Goal: Book appointment/travel/reservation

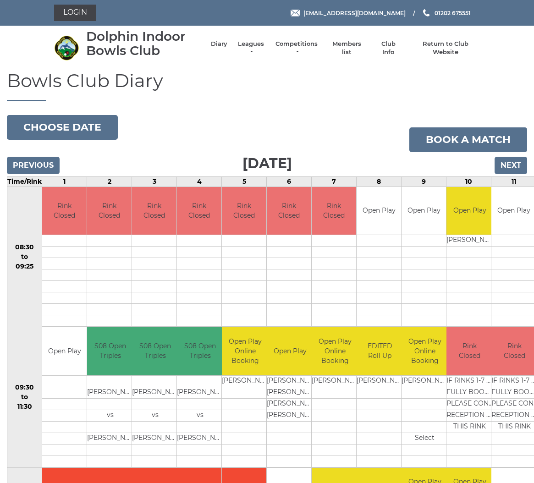
click at [512, 164] on input "Next" at bounding box center [511, 165] width 33 height 17
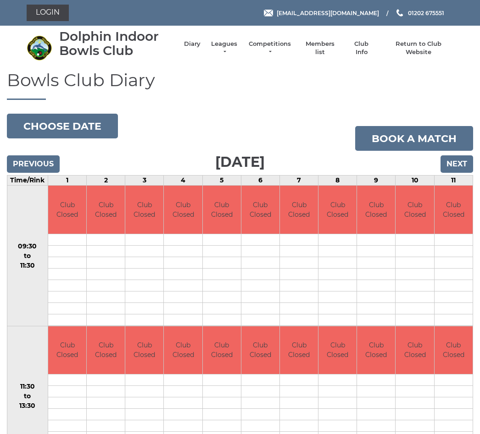
click at [460, 163] on input "Next" at bounding box center [456, 163] width 33 height 17
click at [458, 165] on input "Next" at bounding box center [456, 163] width 33 height 17
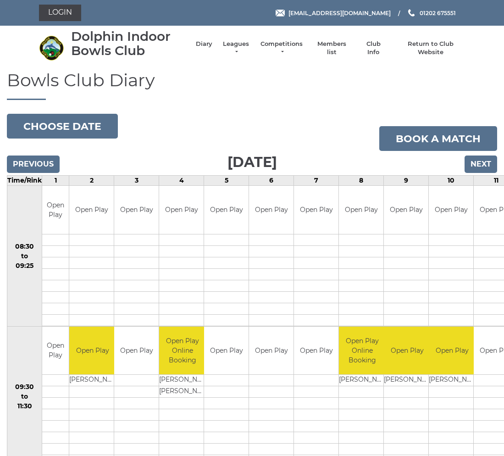
click at [484, 163] on input "Next" at bounding box center [480, 163] width 33 height 17
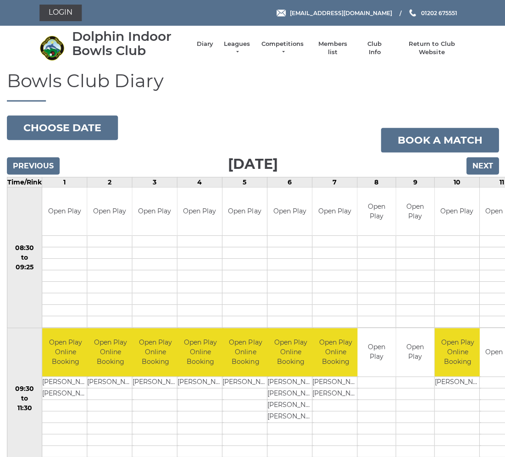
click at [483, 166] on input "Next" at bounding box center [481, 165] width 33 height 17
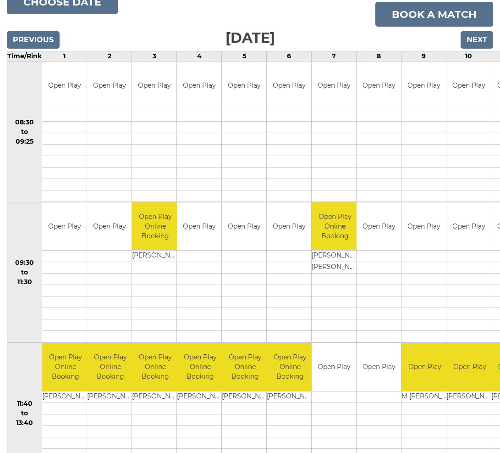
scroll to position [125, 0]
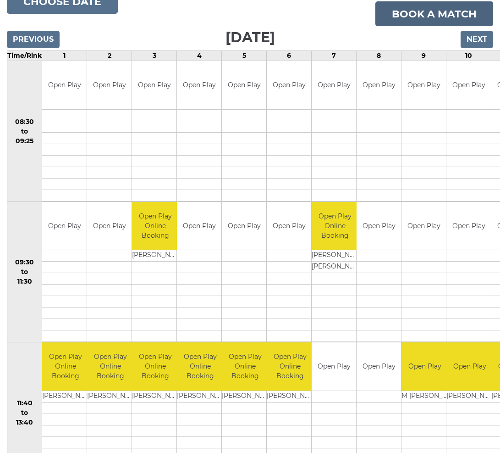
click at [448, 11] on link "Book a match" at bounding box center [435, 13] width 118 height 25
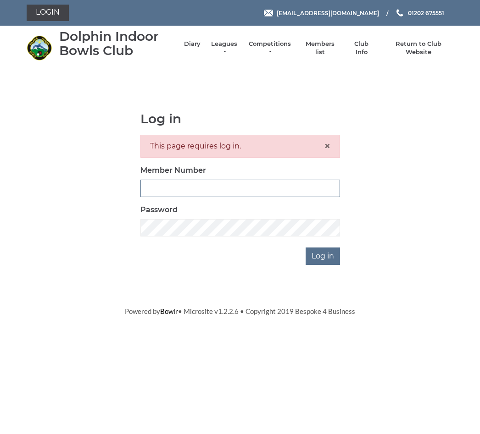
type input "3474"
click at [323, 255] on input "Log in" at bounding box center [322, 256] width 34 height 17
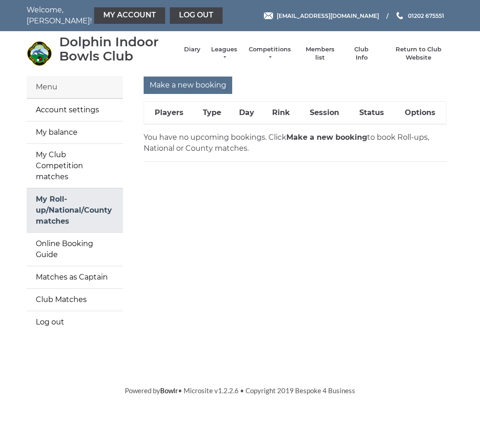
click at [39, 190] on link "My Roll-up/National/County matches" at bounding box center [75, 210] width 96 height 44
click at [195, 86] on input "Make a new booking" at bounding box center [188, 85] width 88 height 17
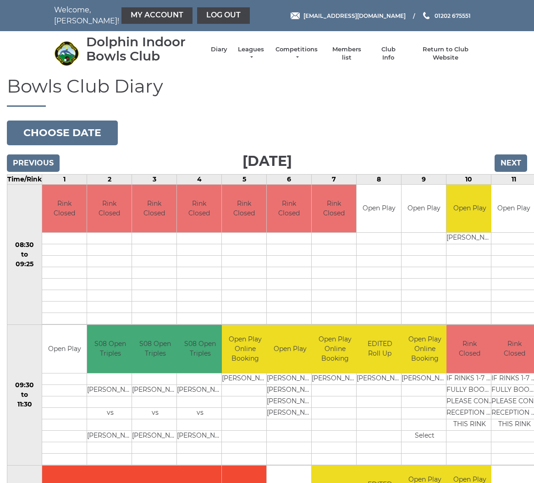
click at [514, 160] on input "Next" at bounding box center [511, 163] width 33 height 17
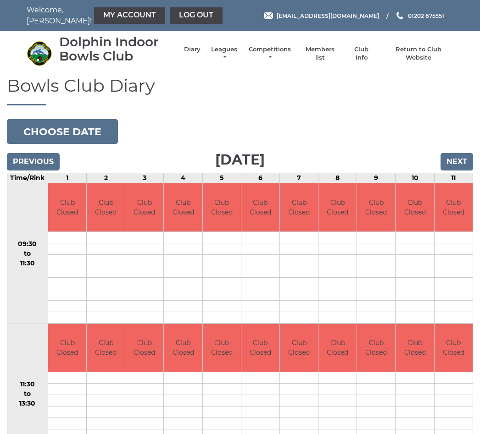
click at [465, 158] on input "Next" at bounding box center [456, 161] width 33 height 17
click at [462, 163] on input "Next" at bounding box center [456, 161] width 33 height 17
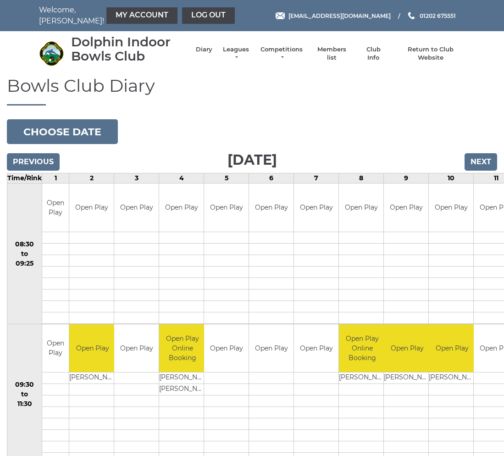
click at [484, 163] on input "Next" at bounding box center [480, 161] width 33 height 17
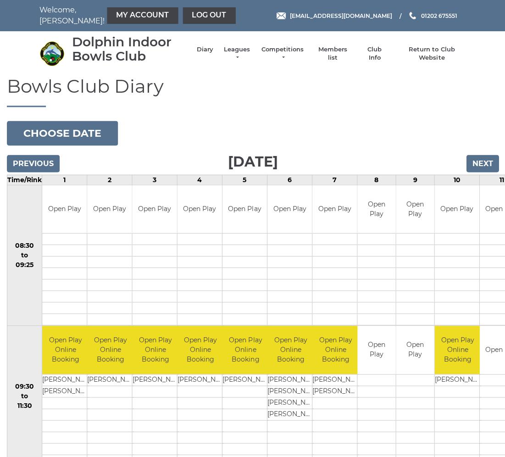
click at [486, 156] on input "Next" at bounding box center [481, 163] width 33 height 17
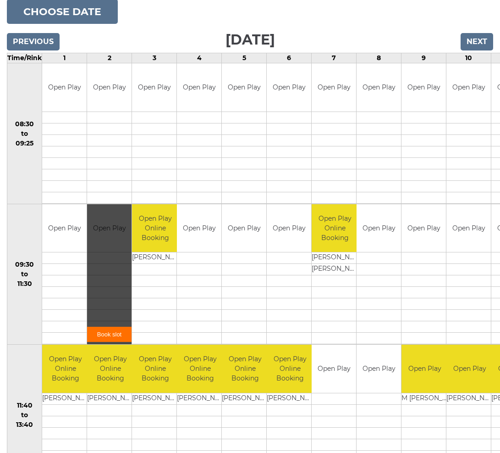
scroll to position [120, 0]
click at [108, 331] on link "Book slot" at bounding box center [109, 333] width 44 height 15
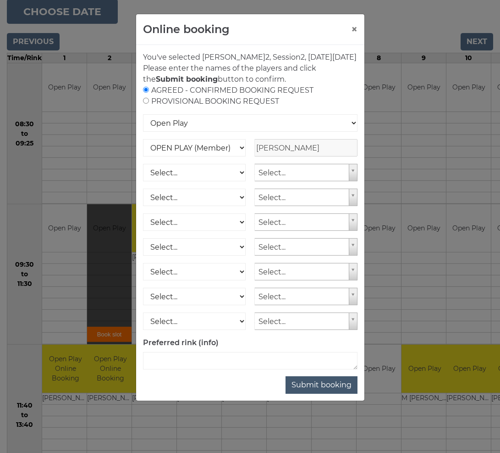
click at [335, 393] on button "Submit booking" at bounding box center [322, 384] width 72 height 17
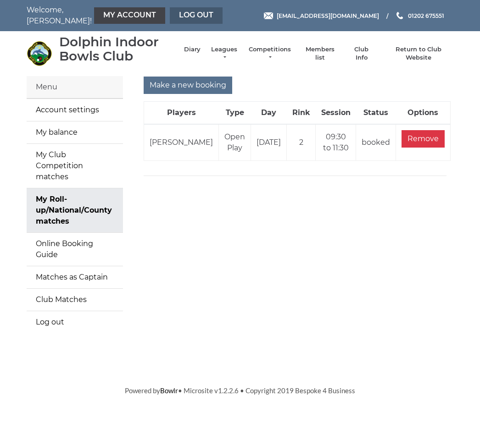
click at [170, 16] on link "Log out" at bounding box center [196, 15] width 53 height 17
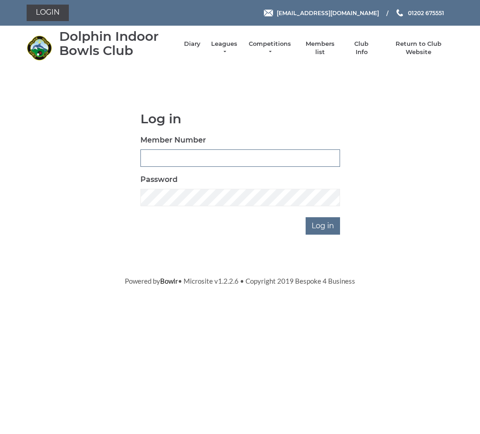
click at [172, 155] on input "Member Number" at bounding box center [239, 157] width 199 height 17
click at [335, 114] on h1 "Log in" at bounding box center [239, 119] width 199 height 14
click at [162, 155] on input "Member Number" at bounding box center [239, 157] width 199 height 17
type input "3474"
click at [328, 221] on input "Log in" at bounding box center [322, 225] width 34 height 17
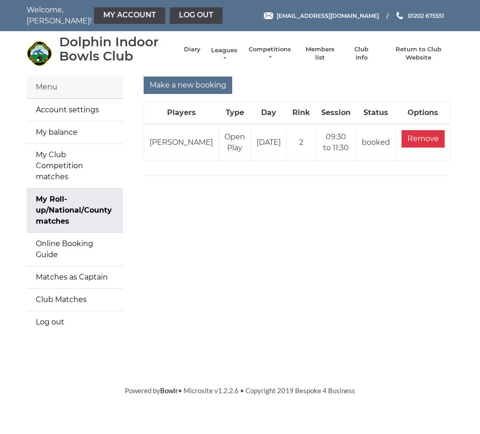
click at [236, 54] on link "Leagues" at bounding box center [224, 54] width 29 height 17
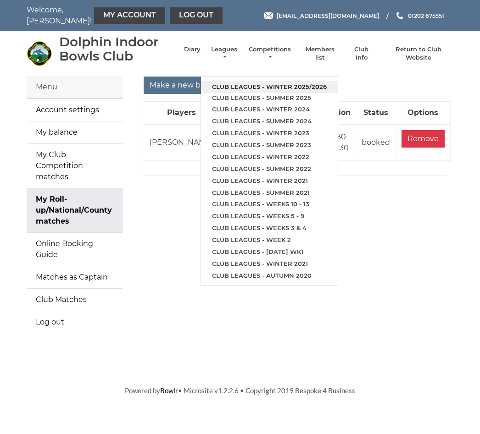
click at [293, 81] on link "Club leagues - Winter 2025/2026" at bounding box center [269, 87] width 137 height 12
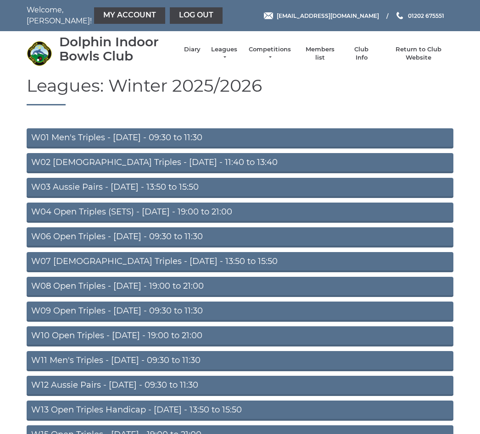
click at [216, 313] on link "W09 Open Triples - Wednesday - 09:30 to 11:30" at bounding box center [240, 312] width 426 height 20
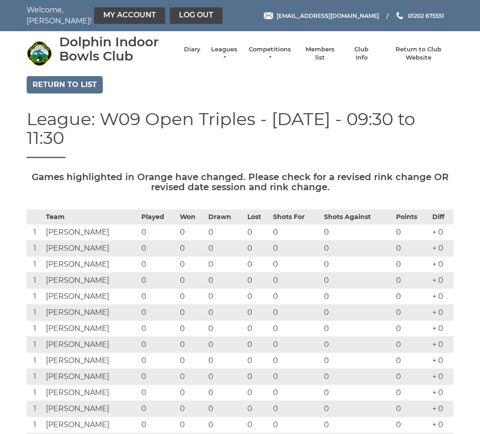
click at [194, 321] on td "0" at bounding box center [191, 329] width 28 height 16
click at [197, 50] on link "Diary" at bounding box center [192, 50] width 17 height 8
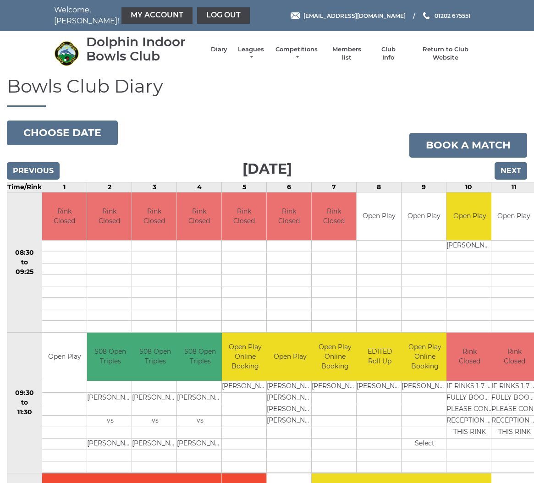
click at [496, 379] on td "Rink Closed" at bounding box center [515, 357] width 46 height 48
click at [509, 174] on input "Next" at bounding box center [511, 170] width 33 height 17
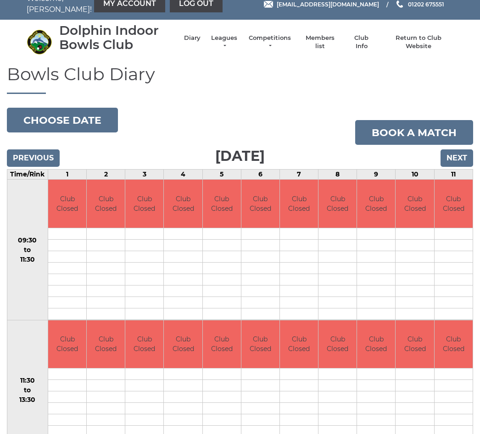
scroll to position [14, 0]
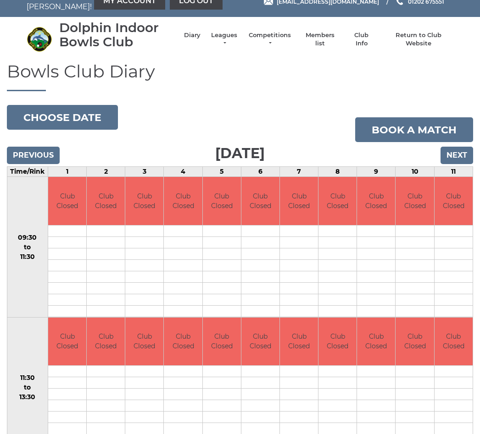
click at [459, 154] on input "Next" at bounding box center [456, 155] width 33 height 17
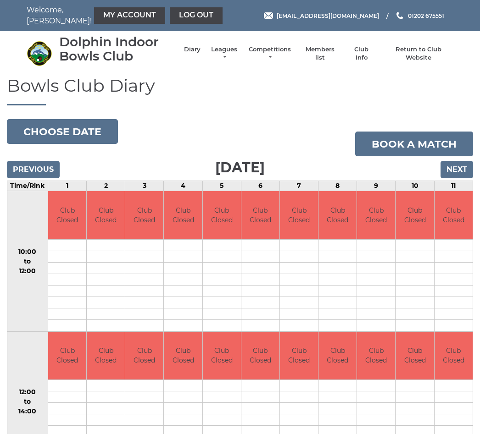
click at [459, 169] on input "Next" at bounding box center [456, 169] width 33 height 17
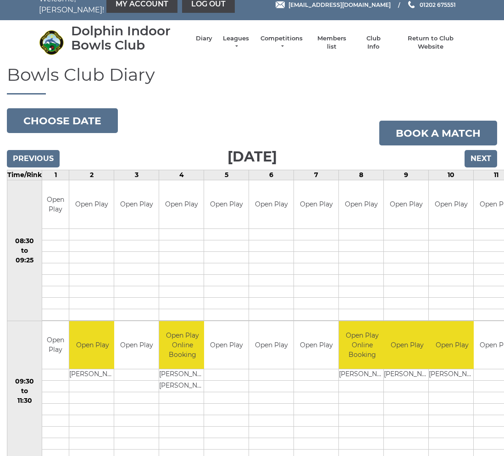
scroll to position [12, 0]
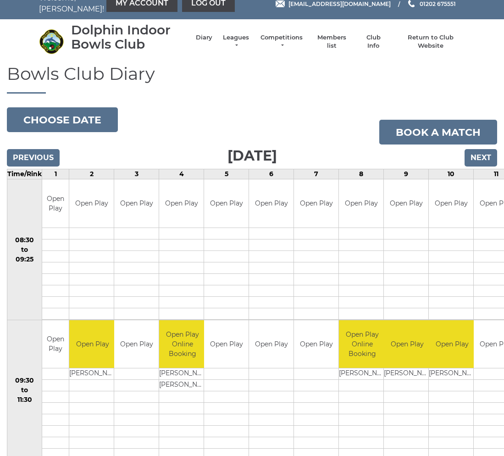
click at [488, 158] on input "Next" at bounding box center [480, 157] width 33 height 17
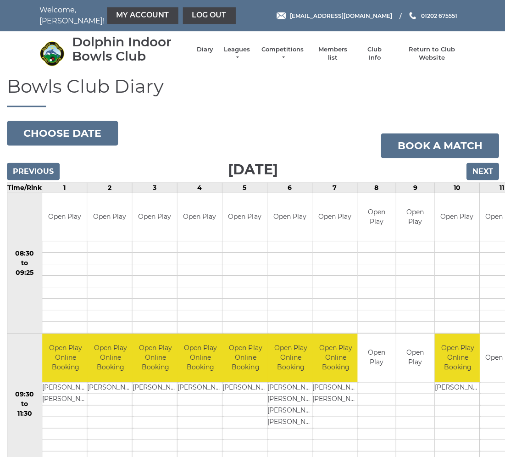
click at [487, 168] on input "Next" at bounding box center [481, 170] width 33 height 17
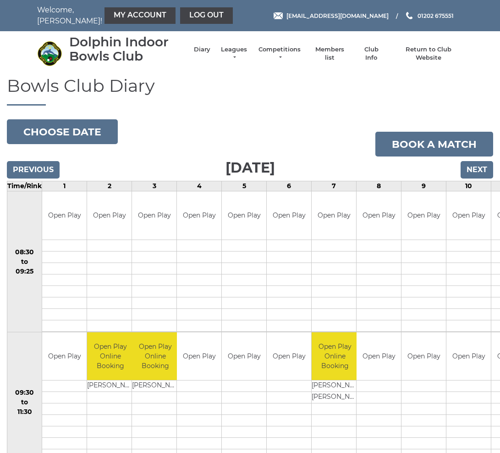
click at [479, 170] on input "Next" at bounding box center [477, 169] width 33 height 17
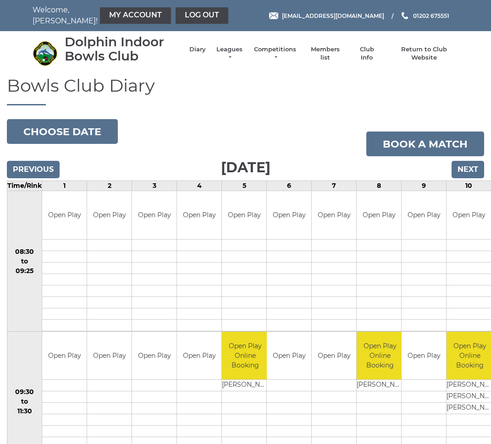
click at [464, 170] on input "Next" at bounding box center [468, 169] width 33 height 17
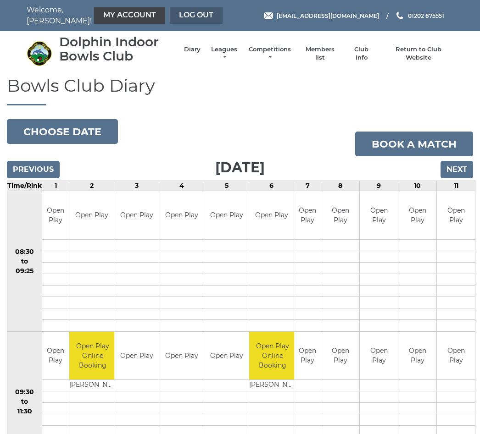
click at [172, 14] on link "Log out" at bounding box center [196, 15] width 53 height 17
